Goal: Use online tool/utility: Utilize a website feature to perform a specific function

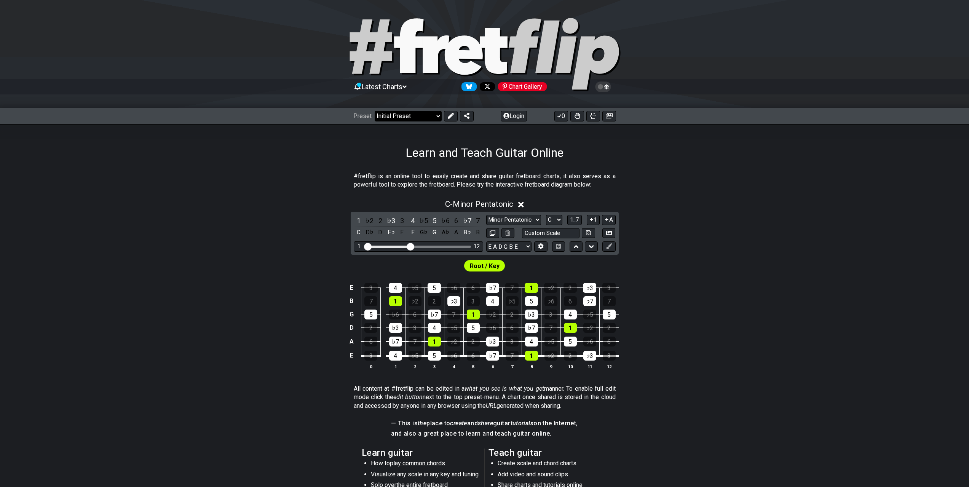
click at [400, 121] on select "Welcome to #fretflip! Initial Preset Custom Preset Minor Pentatonic Major Penta…" at bounding box center [408, 116] width 67 height 11
click at [402, 88] on span "Latest Charts" at bounding box center [382, 87] width 41 height 8
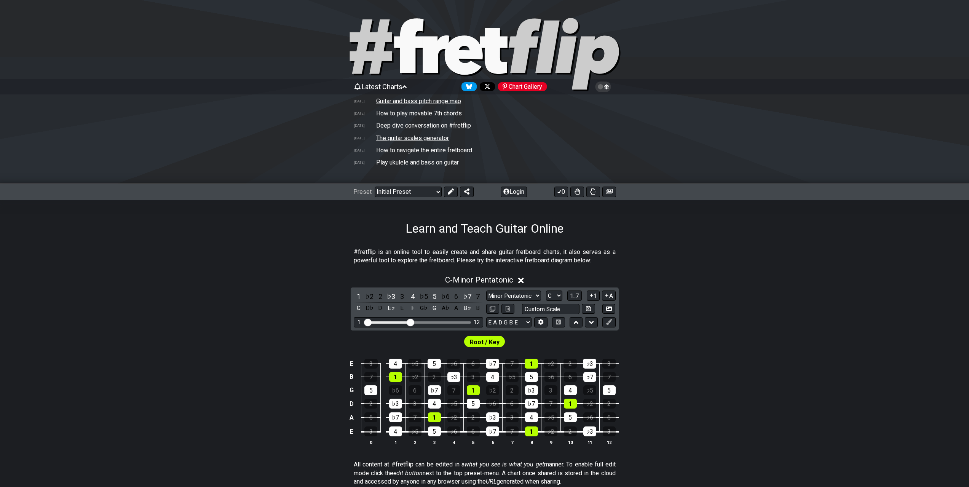
click at [423, 142] on td "The guitar scales generator" at bounding box center [412, 138] width 73 height 8
select select "/guitar-scales-generator"
select select "A"
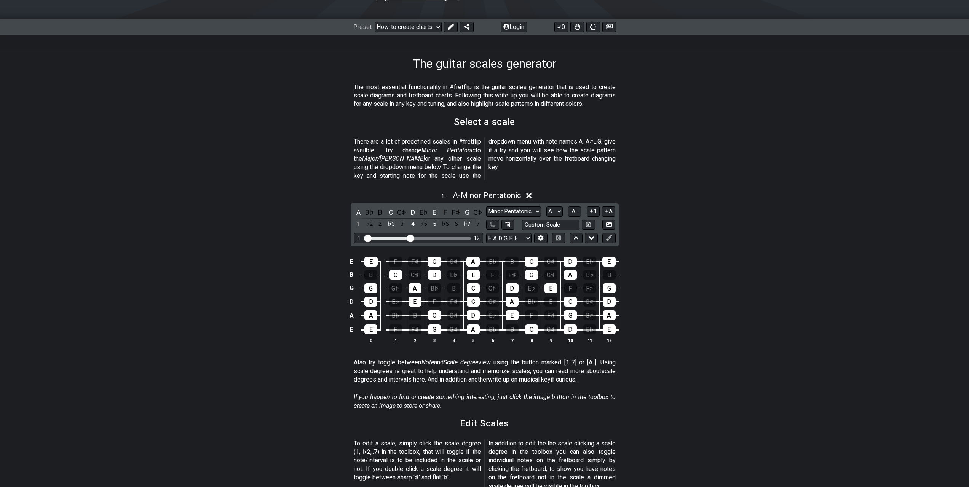
scroll to position [330, 0]
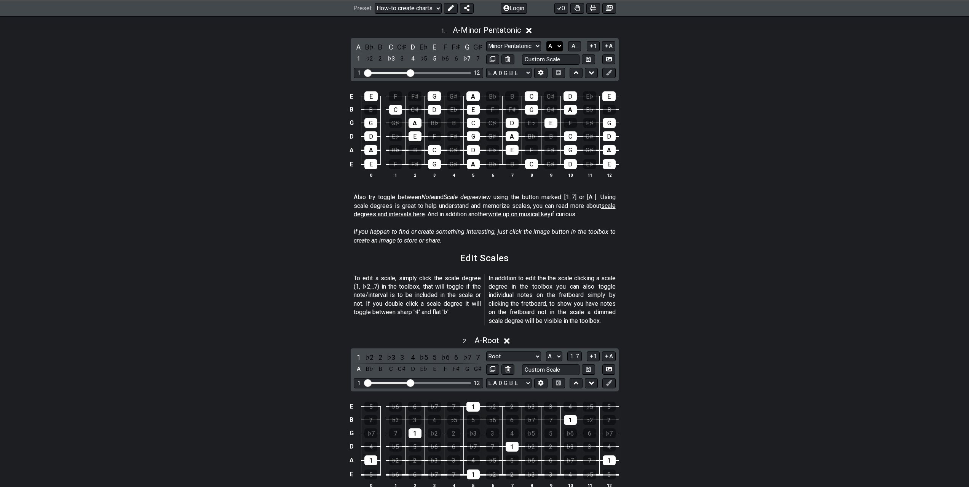
click at [563, 51] on select "A♭ A A♯ B♭ B C C♯ D♭ D D♯ E♭ E F F♯ G♭ G G♯" at bounding box center [554, 46] width 16 height 10
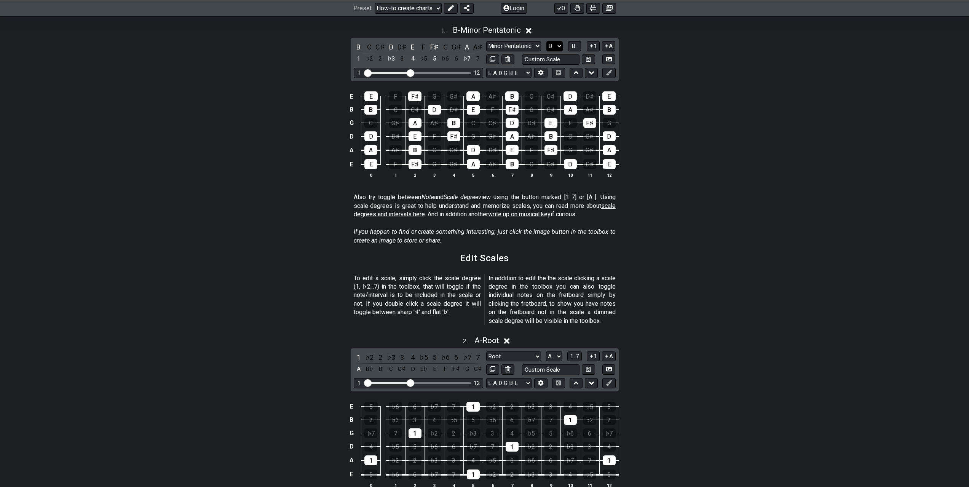
drag, startPoint x: 574, startPoint y: 111, endPoint x: 570, endPoint y: 111, distance: 4.2
click at [563, 51] on select "A♭ A A♯ B♭ B C C♯ D♭ D D♯ E♭ E F F♯ G♭ G G♯" at bounding box center [554, 46] width 16 height 10
click at [562, 51] on select "A♭ A A♯ B♭ B C C♯ D♭ D D♯ E♭ E F F♯ G♭ G G♯" at bounding box center [554, 46] width 16 height 10
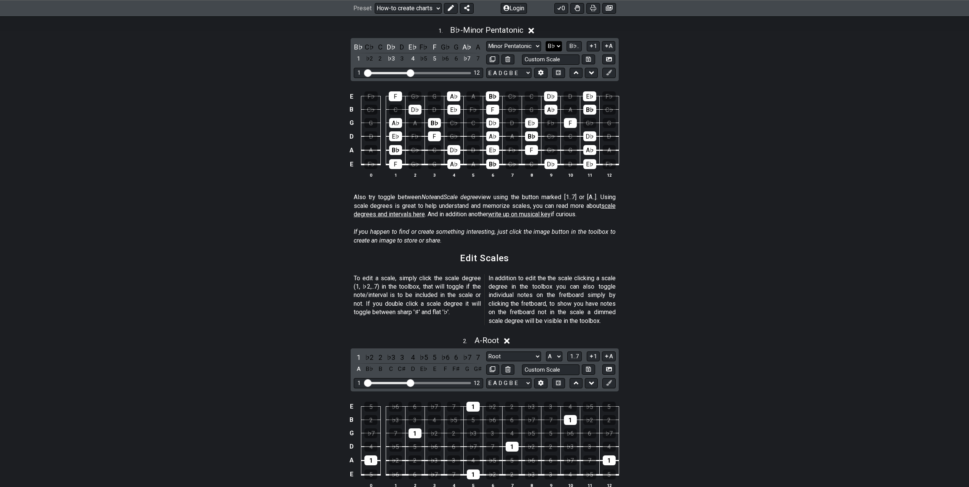
click at [562, 51] on select "A♭ A A♯ B♭ B C C♯ D♭ D D♯ E♭ E F F♯ G♭ G G♯" at bounding box center [554, 46] width 16 height 10
select select "B"
click at [562, 51] on select "A♭ A A♯ B♭ B C C♯ D♭ D D♯ E♭ E F F♯ G♭ G G♯" at bounding box center [554, 46] width 16 height 10
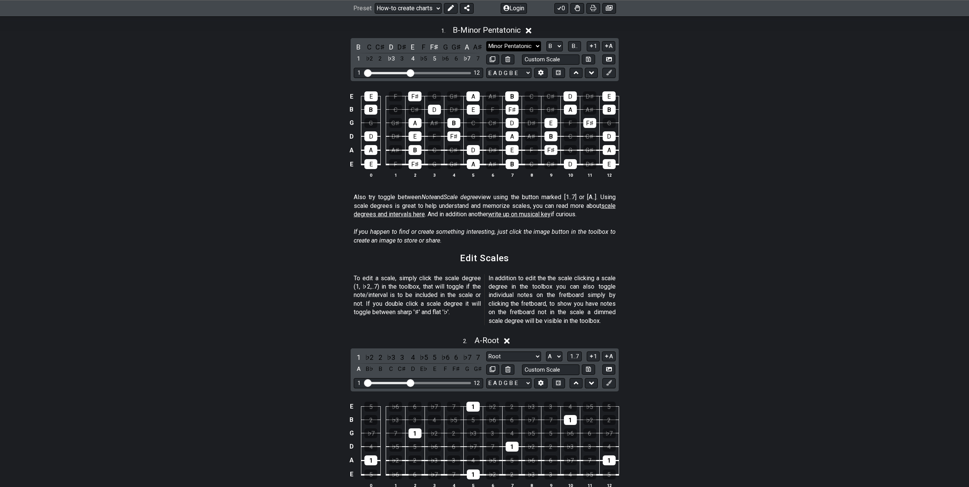
click at [541, 51] on select "Minor Pentatonic New Scale Minor Pentatonic Major Pentatonic Minor Blues Major …" at bounding box center [513, 46] width 55 height 10
drag, startPoint x: 578, startPoint y: 152, endPoint x: 579, endPoint y: 156, distance: 5.1
click at [579, 156] on div "1 . B - Minor Pentatonic B C C♯ D D♯ E F F♯ G G♯ A A♯ 1 ♭2 2 ♭3 3 4 ♭5 5 ♭6 6 ♭…" at bounding box center [484, 105] width 969 height 168
click at [540, 51] on select "Minor Pentatonic New Scale Minor Pentatonic Major Pentatonic Minor Blues Major …" at bounding box center [513, 46] width 55 height 10
select select "Phrygian"
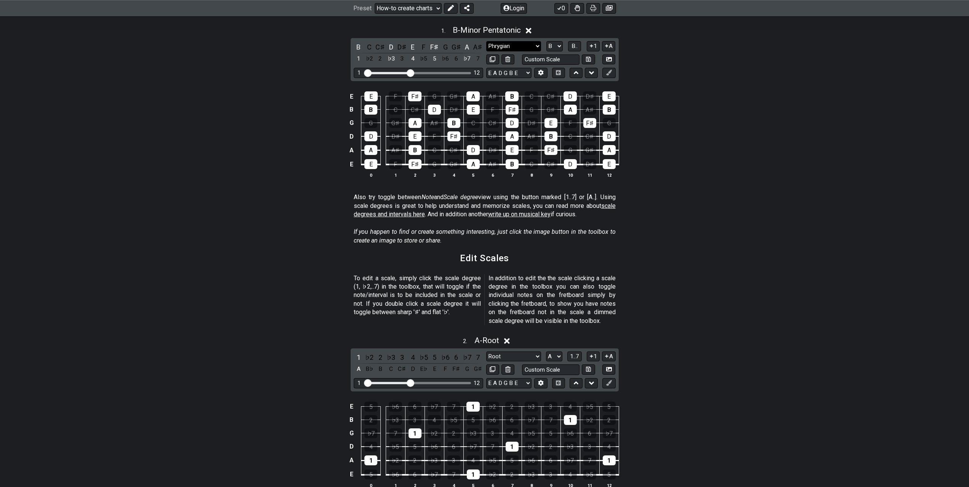
click at [486, 51] on select "Minor Pentatonic New Scale Minor Pentatonic Major Pentatonic Minor Blues Major …" at bounding box center [513, 46] width 55 height 10
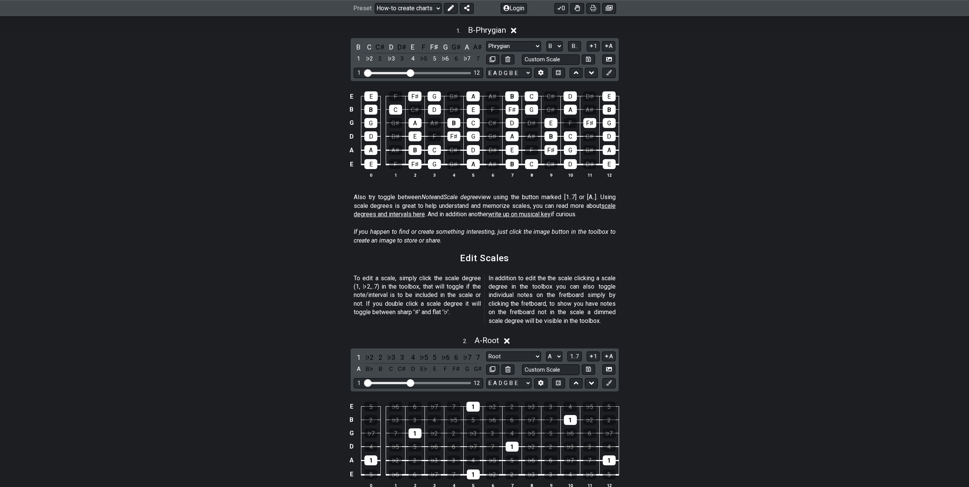
click at [747, 177] on div "E E F F♯ G G♯ A A♯ B C C♯ D D♯ E B B C C♯ D D♯ E F F♯ G G♯ A A♯ B G G G♯ A A♯ B…" at bounding box center [484, 134] width 969 height 107
drag, startPoint x: 349, startPoint y: 145, endPoint x: 358, endPoint y: 145, distance: 9.1
click at [364, 72] on input "Visible fret range" at bounding box center [418, 72] width 108 height 0
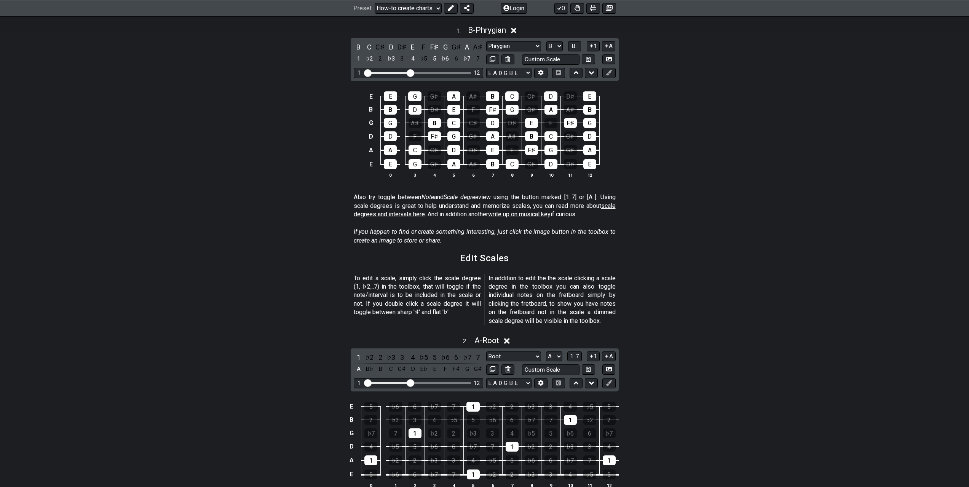
drag, startPoint x: 358, startPoint y: 145, endPoint x: 325, endPoint y: 145, distance: 33.1
click at [364, 72] on input "Visible fret range" at bounding box center [418, 72] width 108 height 0
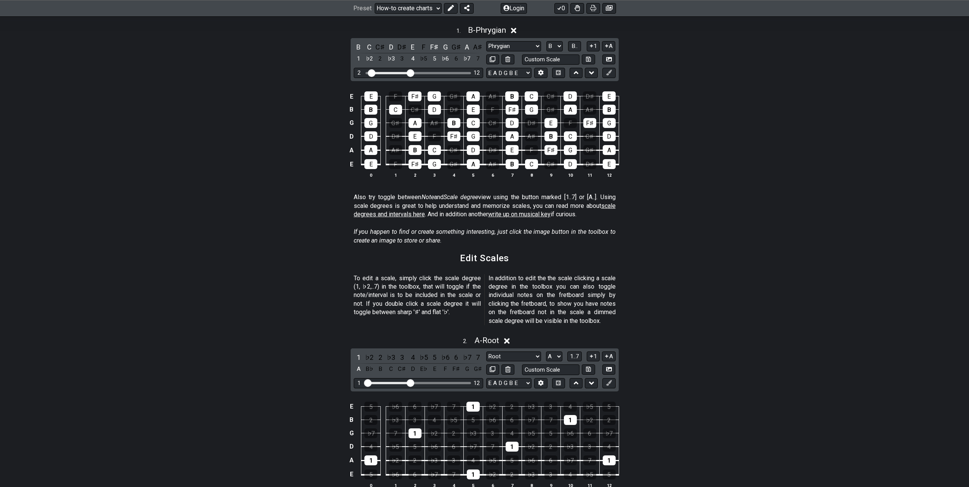
drag, startPoint x: 349, startPoint y: 143, endPoint x: 357, endPoint y: 143, distance: 8.0
click at [364, 72] on input "Visible fret range" at bounding box center [418, 72] width 108 height 0
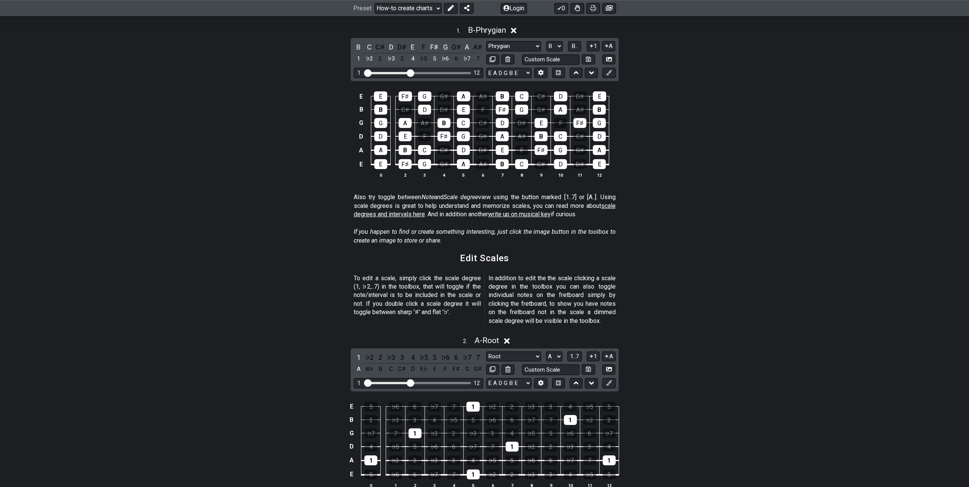
drag, startPoint x: 357, startPoint y: 143, endPoint x: 335, endPoint y: 143, distance: 21.7
click at [364, 72] on input "Visible fret range" at bounding box center [418, 72] width 108 height 0
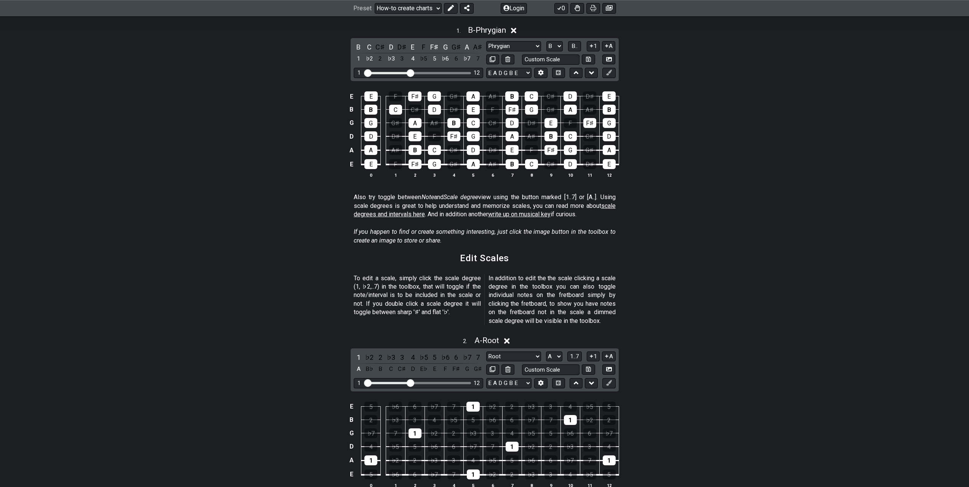
drag, startPoint x: 350, startPoint y: 279, endPoint x: 332, endPoint y: 170, distance: 110.4
click at [332, 170] on div "E E F F♯ G G♯ A A♯ B C C♯ D D♯ E B B C C♯ D D♯ E F F♯ G G♯ A A♯ B G G G♯ A A♯ B…" at bounding box center [484, 134] width 969 height 107
click at [563, 51] on select "A♭ A A♯ B♭ B C C♯ D♭ D D♯ E♭ E F F♯ G♭ G G♯" at bounding box center [554, 46] width 16 height 10
select select "G"
click at [563, 51] on select "A♭ A A♯ B♭ B C C♯ D♭ D D♯ E♭ E F F♯ G♭ G G♯" at bounding box center [554, 46] width 16 height 10
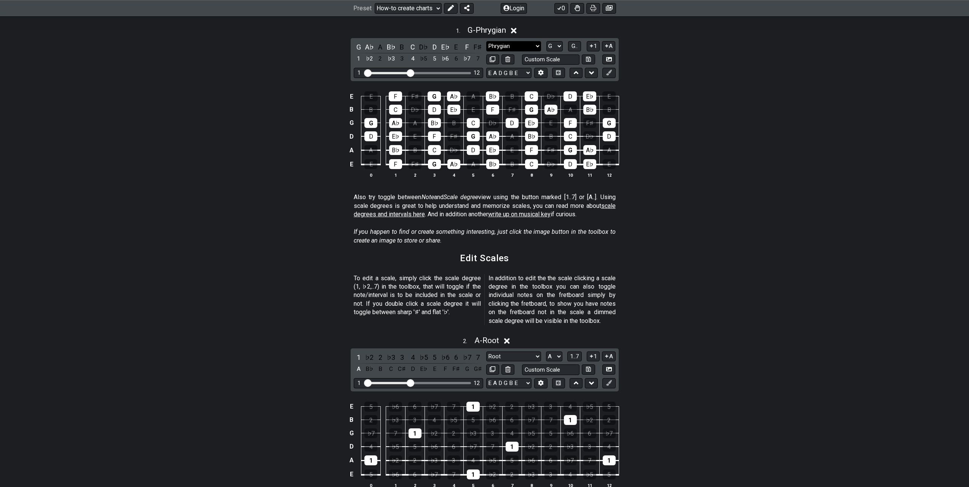
click at [541, 51] on select "Minor Pentatonic New Scale Minor Pentatonic Major Pentatonic Minor Blues Major …" at bounding box center [513, 46] width 55 height 10
select select "Melodic Minor"
click at [486, 51] on select "Minor Pentatonic New Scale Minor Pentatonic Major Pentatonic Minor Blues Major …" at bounding box center [513, 46] width 55 height 10
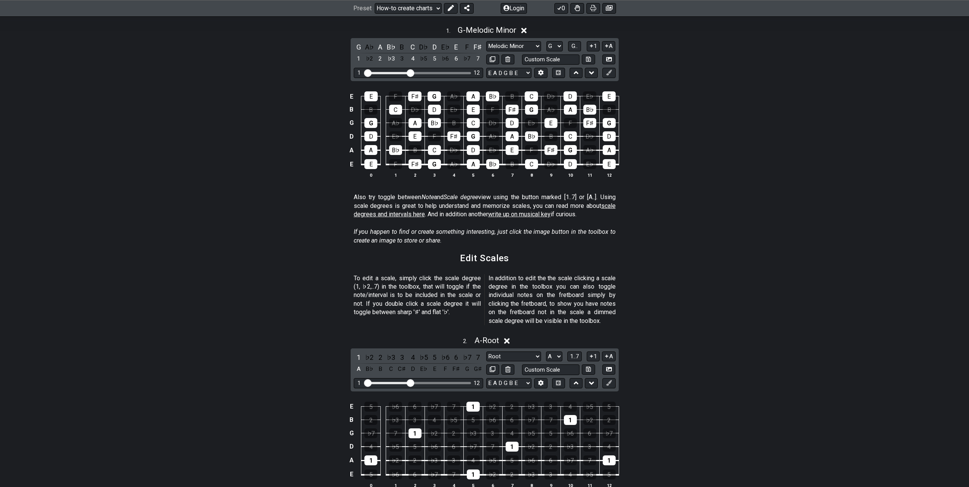
click at [815, 188] on div "E E F F♯ G A♭ A B♭ B C D♭ D E♭ E B B C D♭ D E♭ E F F♯ G A♭ A B♭ B G G A♭ A B♭ B…" at bounding box center [484, 134] width 969 height 107
click at [563, 51] on select "A♭ A A♯ B♭ B C C♯ D♭ D D♯ E♭ E F F♯ G♭ G G♯" at bounding box center [554, 46] width 16 height 10
select select "E"
click at [563, 51] on select "A♭ A A♯ B♭ B C C♯ D♭ D D♯ E♭ E F F♯ G♭ G G♯" at bounding box center [554, 46] width 16 height 10
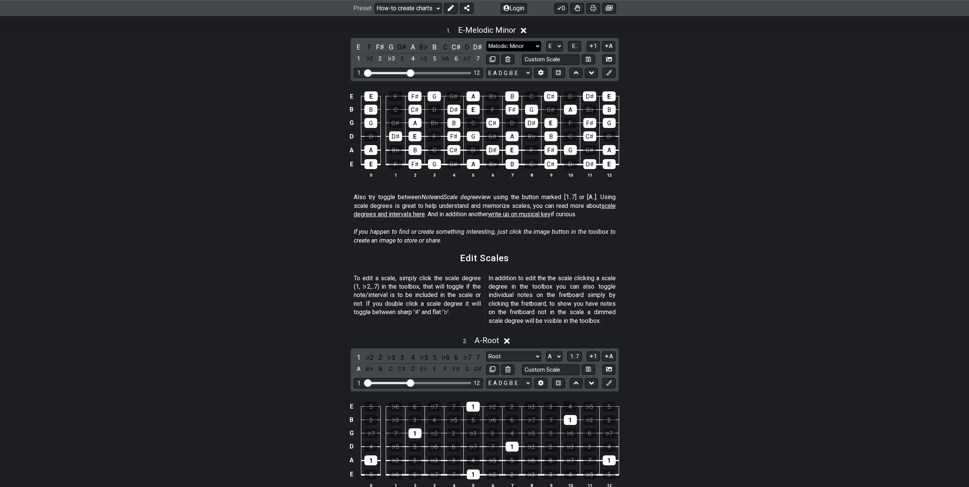
click at [530, 51] on select "Minor Pentatonic New Scale Minor Pentatonic Major Pentatonic Minor Blues Major …" at bounding box center [513, 46] width 55 height 10
select select "Dorian"
click at [486, 51] on select "Minor Pentatonic New Scale Minor Pentatonic Major Pentatonic Minor Blues Major …" at bounding box center [513, 46] width 55 height 10
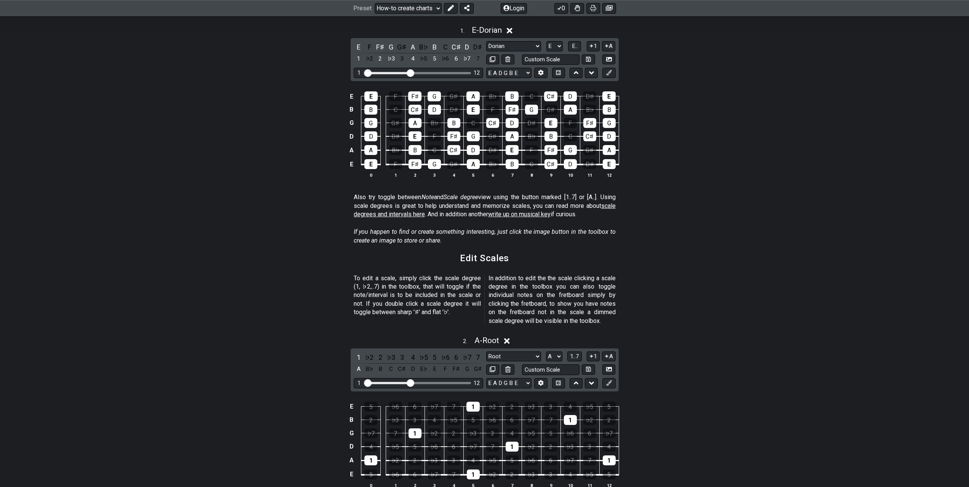
click at [714, 188] on div "E E F F♯ G G♯ A B♭ B C C♯ D D♯ E B B C C♯ D D♯ E F F♯ G G♯ A B♭ B G G G♯ A B♭ B…" at bounding box center [484, 134] width 969 height 107
click at [867, 188] on div "E E F F♯ G G♯ A B♭ B C C♯ D D♯ E B B C C♯ D D♯ E F F♯ G G♯ A B♭ B G G G♯ A B♭ B…" at bounding box center [484, 134] width 969 height 107
drag, startPoint x: 863, startPoint y: 91, endPoint x: 853, endPoint y: 65, distance: 27.6
click at [863, 35] on div "1 . E - Dorian" at bounding box center [484, 28] width 969 height 14
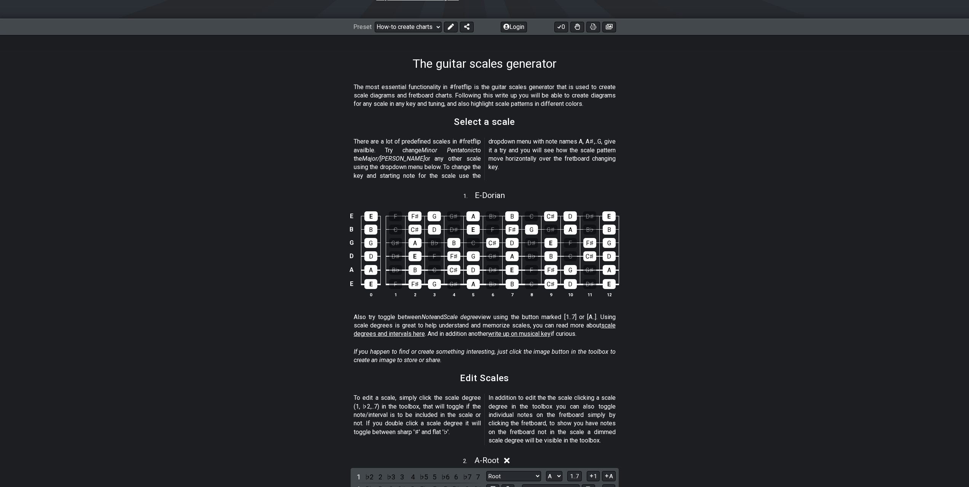
scroll to position [330, 0]
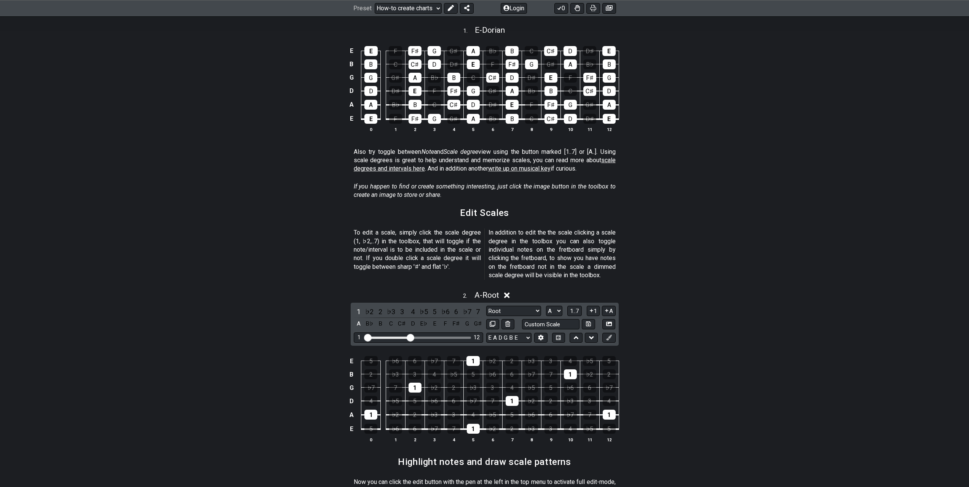
drag, startPoint x: 179, startPoint y: 323, endPoint x: 196, endPoint y: 337, distance: 22.3
click at [189, 225] on section "Edit Scales" at bounding box center [484, 216] width 969 height 20
